Goal: Task Accomplishment & Management: Manage account settings

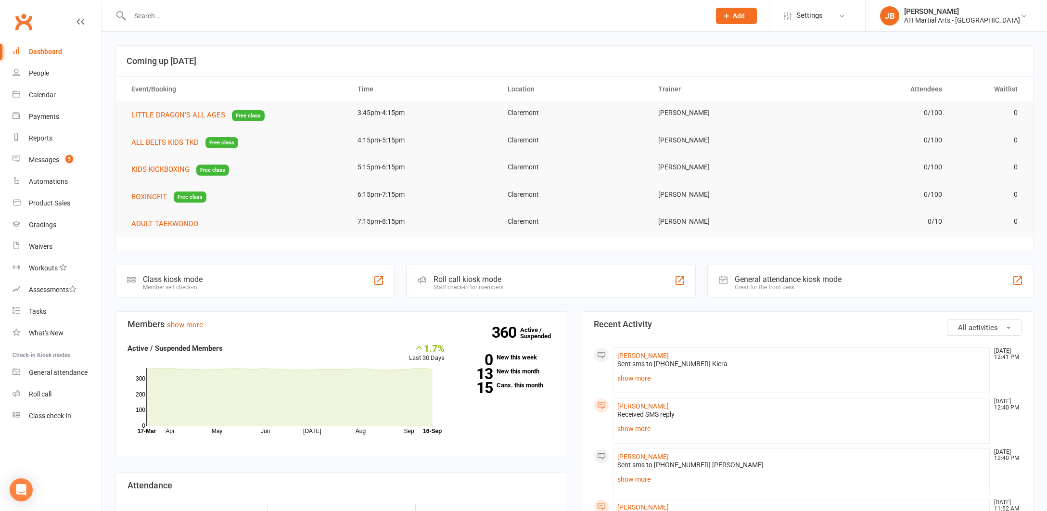
click at [24, 23] on link "Clubworx" at bounding box center [24, 22] width 24 height 24
click at [50, 161] on div "Messages" at bounding box center [44, 160] width 30 height 8
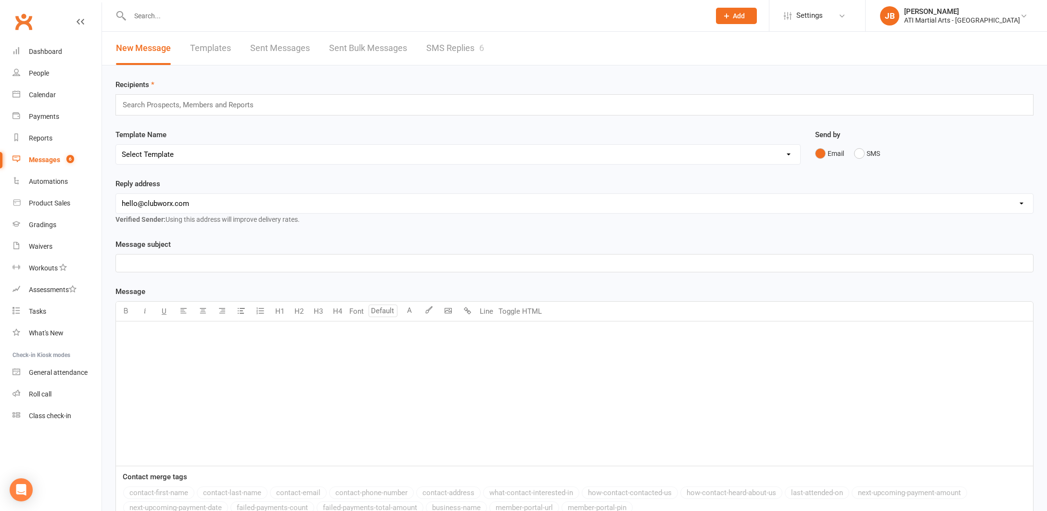
click at [437, 45] on link "SMS Replies 6" at bounding box center [455, 48] width 58 height 33
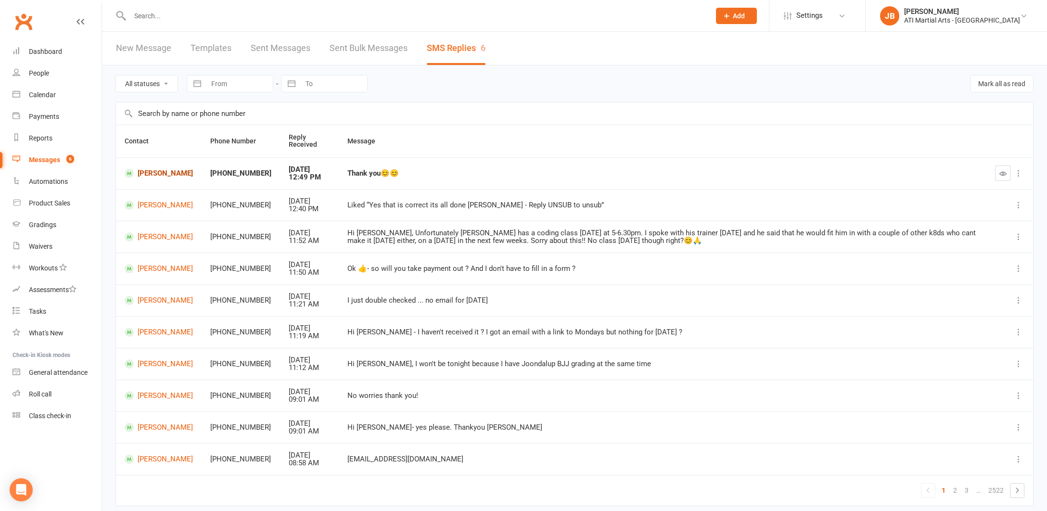
click at [149, 171] on link "[PERSON_NAME]" at bounding box center [159, 173] width 68 height 9
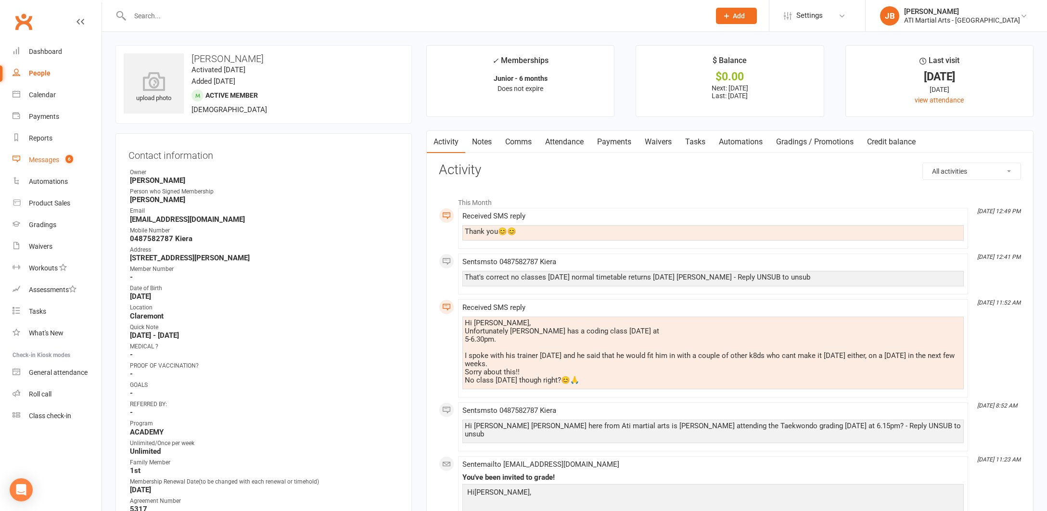
click at [35, 160] on div "Messages" at bounding box center [44, 160] width 30 height 8
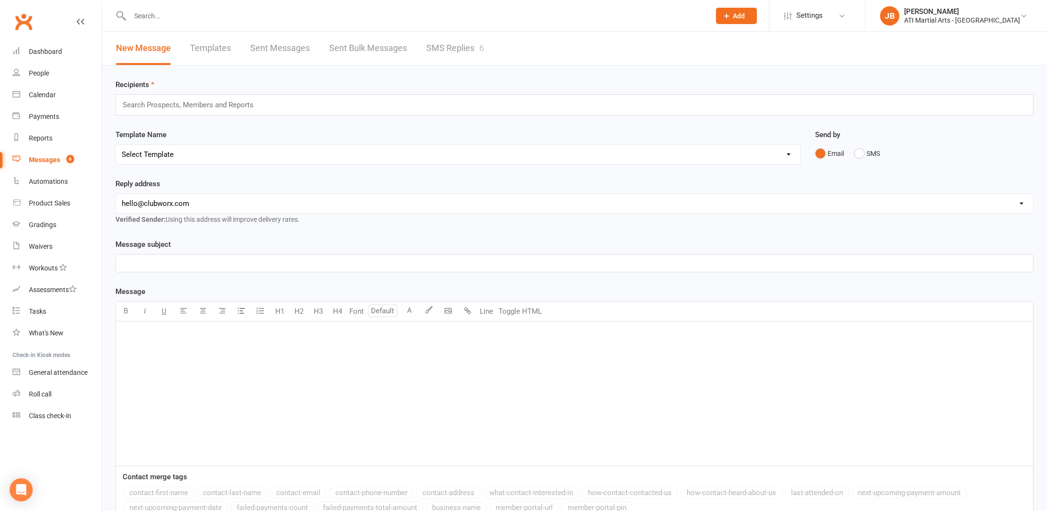
click at [440, 51] on link "SMS Replies 6" at bounding box center [455, 48] width 58 height 33
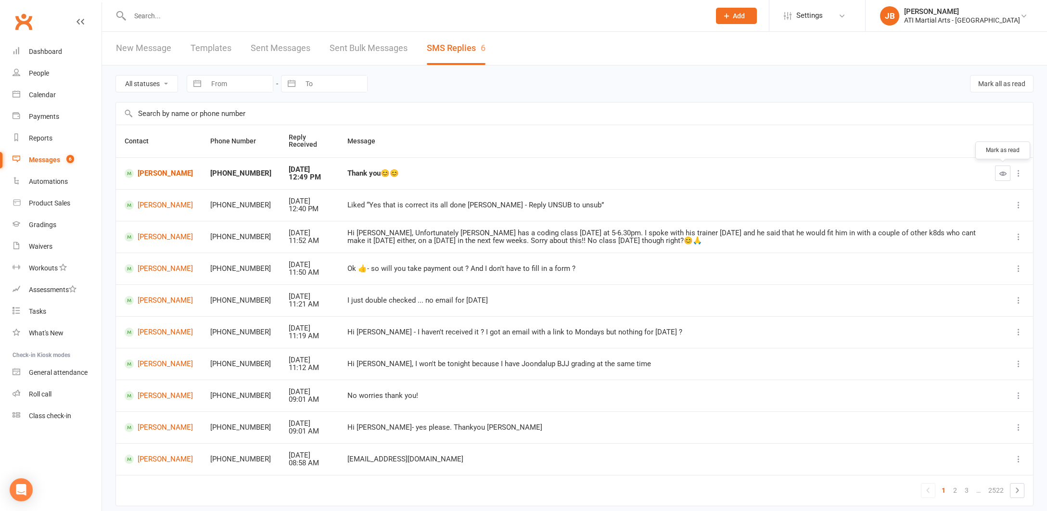
click at [1003, 172] on icon "button" at bounding box center [1002, 173] width 7 height 7
click at [22, 20] on link "Clubworx" at bounding box center [24, 22] width 24 height 24
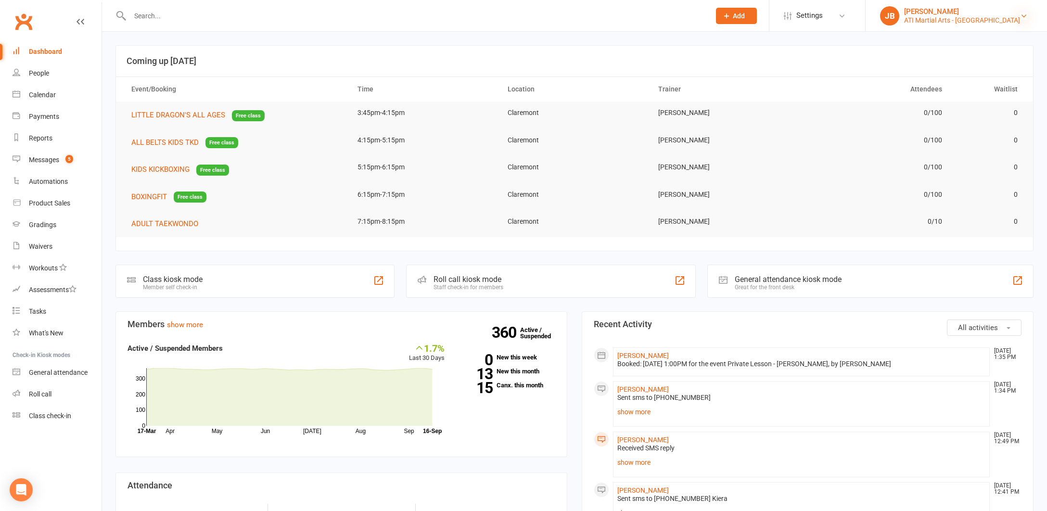
click at [1025, 15] on icon at bounding box center [1024, 16] width 8 height 8
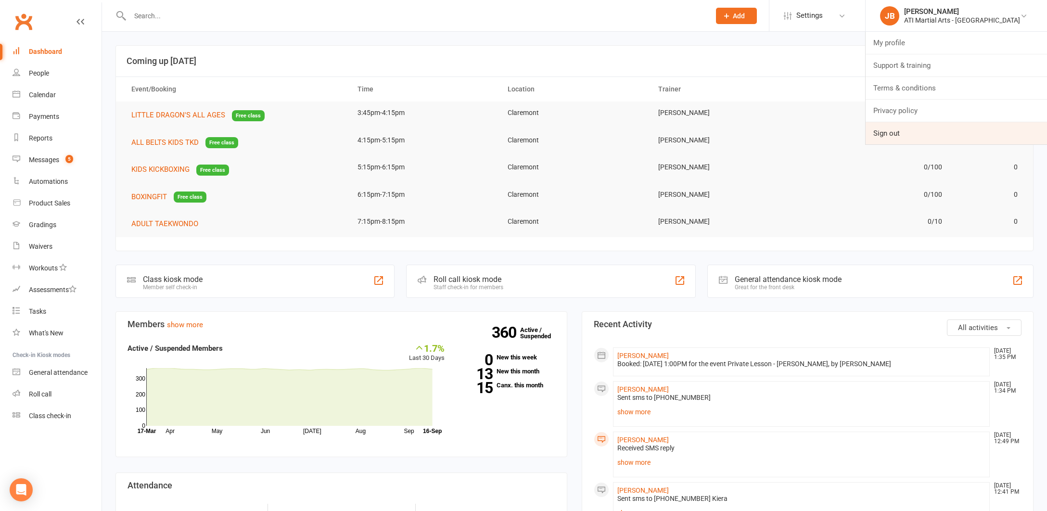
click at [928, 135] on link "Sign out" at bounding box center [956, 133] width 181 height 22
